Goal: Obtain resource: Download file/media

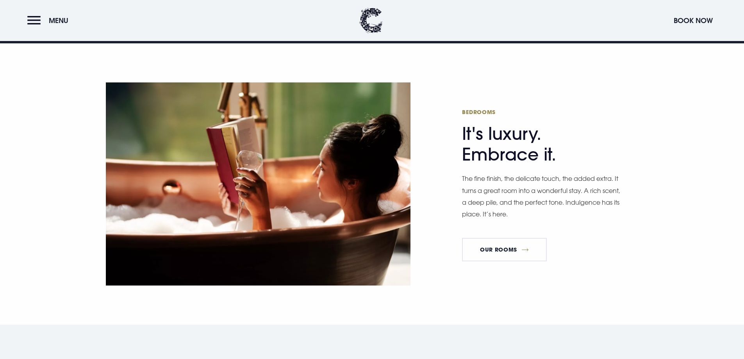
scroll to position [469, 0]
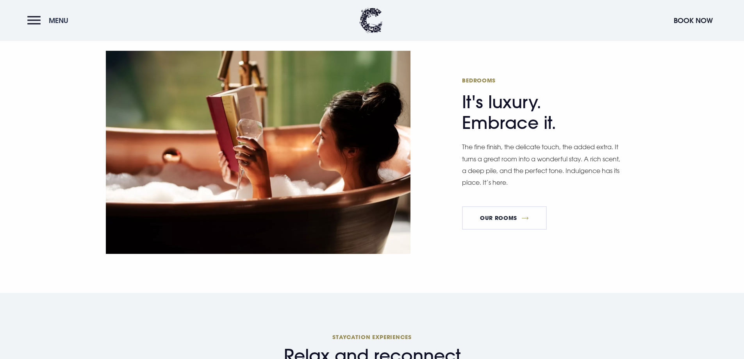
click at [33, 21] on button "Menu" at bounding box center [49, 20] width 45 height 17
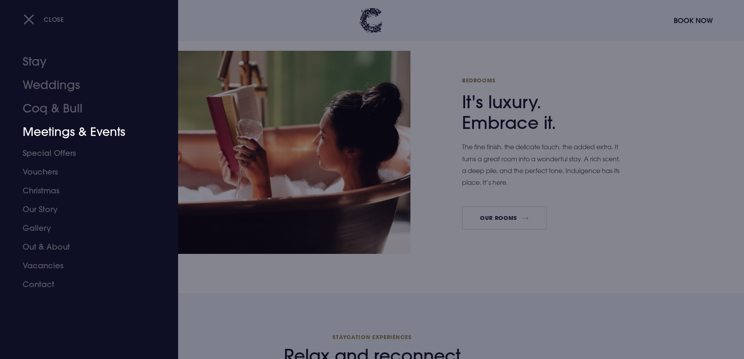
click at [54, 131] on link "Meetings & Events" at bounding box center [84, 131] width 123 height 23
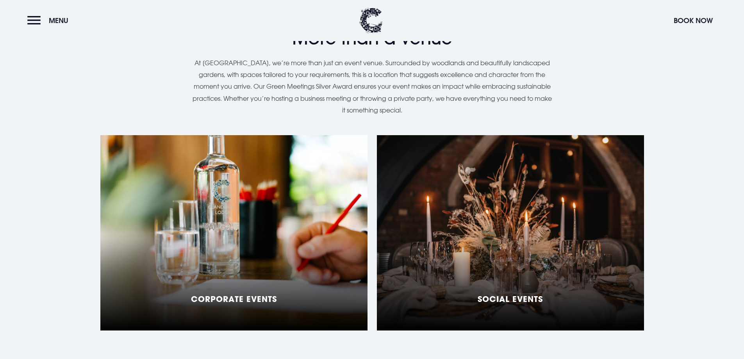
scroll to position [625, 0]
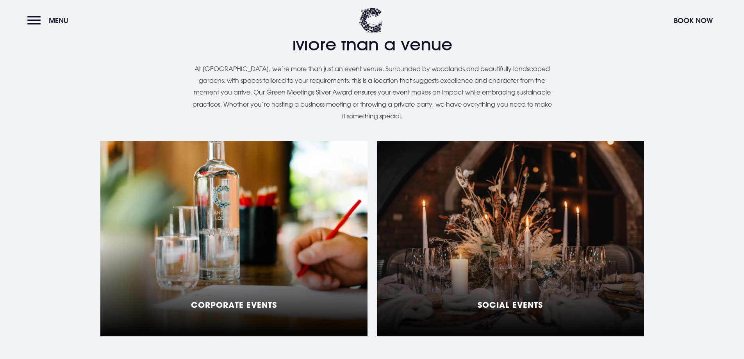
click at [526, 300] on h5 "Social Events" at bounding box center [510, 304] width 65 height 9
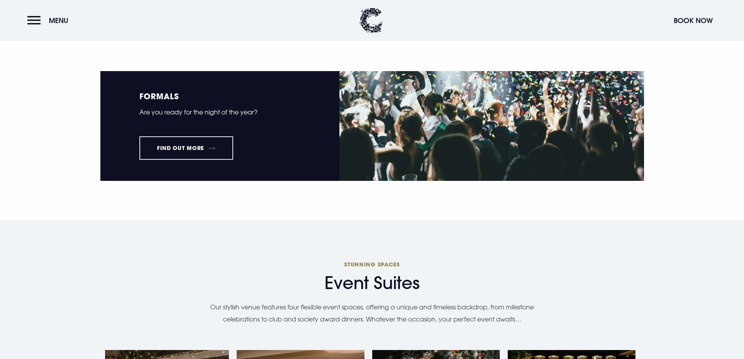
scroll to position [1133, 0]
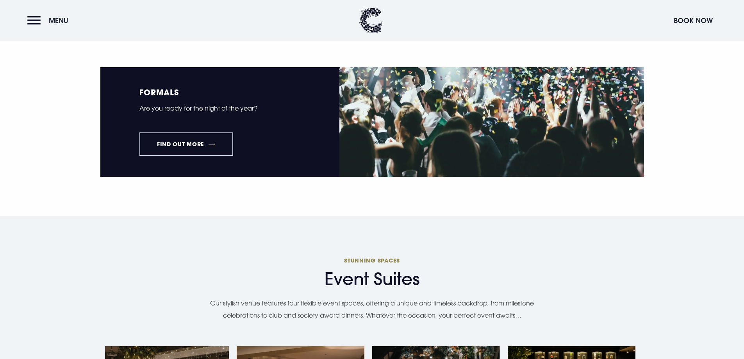
click at [194, 149] on link "Find out more" at bounding box center [187, 143] width 94 height 23
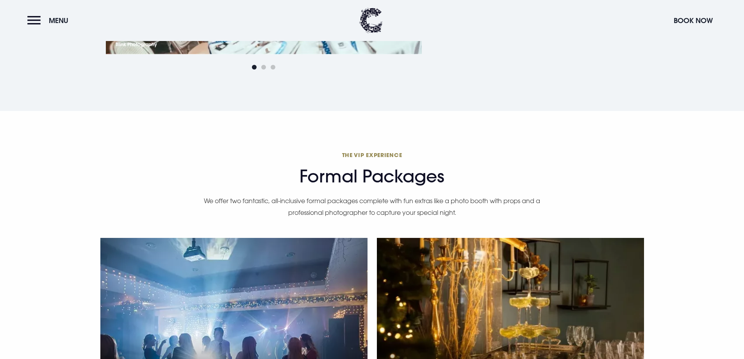
scroll to position [664, 0]
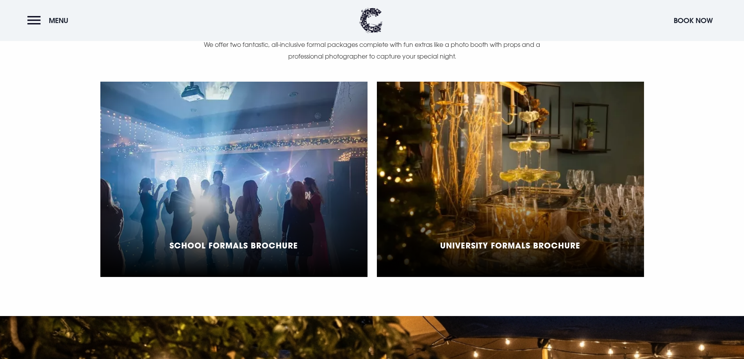
click at [241, 217] on div "School Formals Brochure" at bounding box center [233, 179] width 267 height 195
